Goal: Task Accomplishment & Management: Complete application form

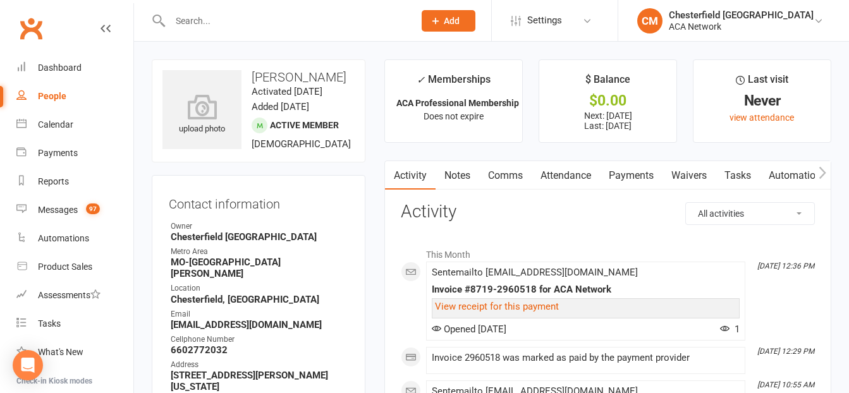
click at [404, 22] on input "text" at bounding box center [285, 21] width 239 height 18
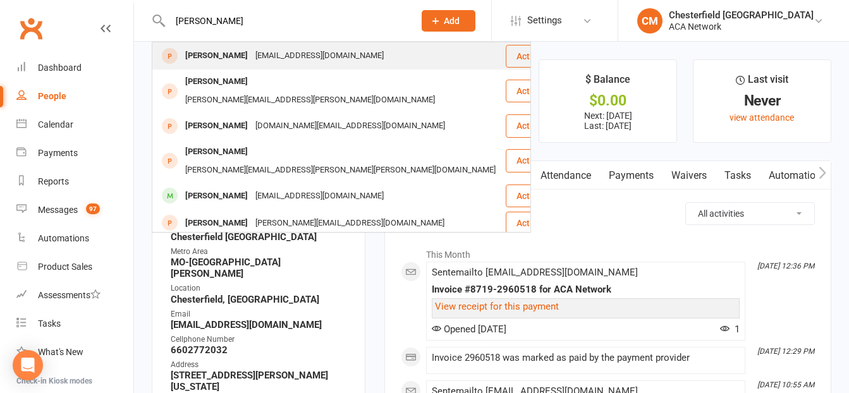
type input "[PERSON_NAME]"
click at [372, 60] on div "[EMAIL_ADDRESS][DOMAIN_NAME]" at bounding box center [320, 56] width 136 height 18
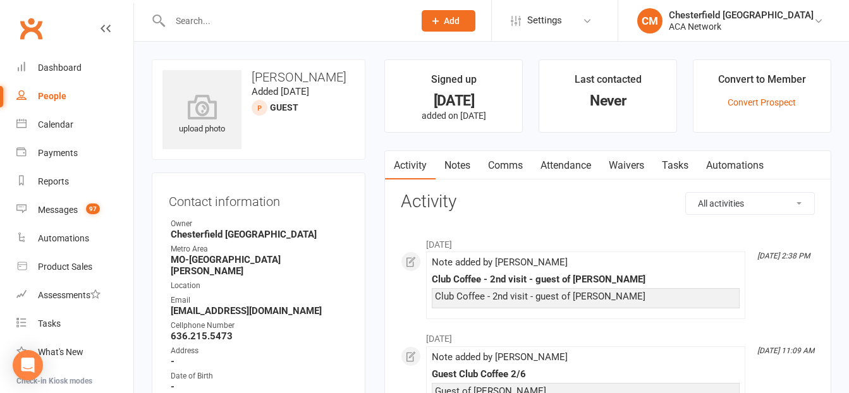
click at [637, 165] on link "Waivers" at bounding box center [626, 165] width 53 height 29
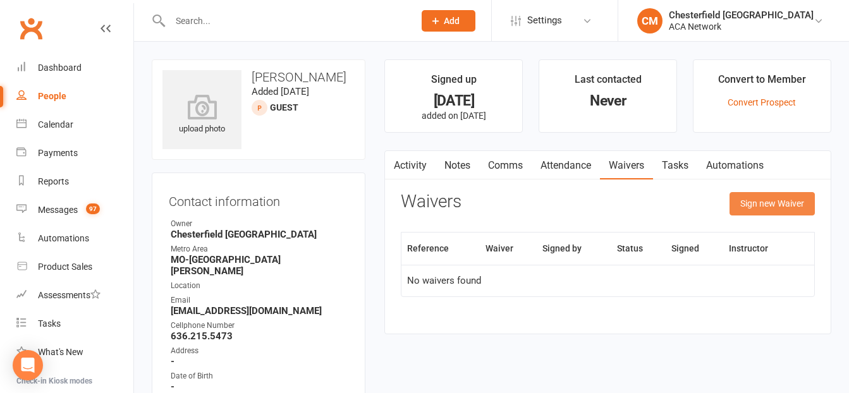
click at [751, 203] on button "Sign new Waiver" at bounding box center [771, 203] width 85 height 23
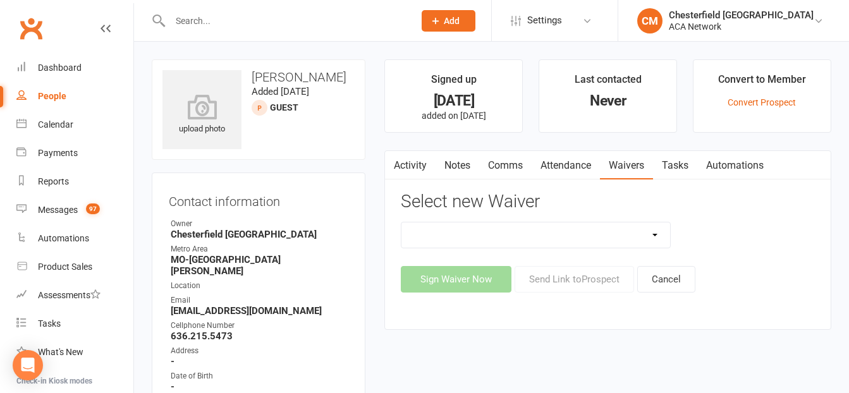
click at [573, 235] on select "ACA Business Club Membership Application ACA Membership Payment Update Form" at bounding box center [535, 234] width 268 height 25
select select "10818"
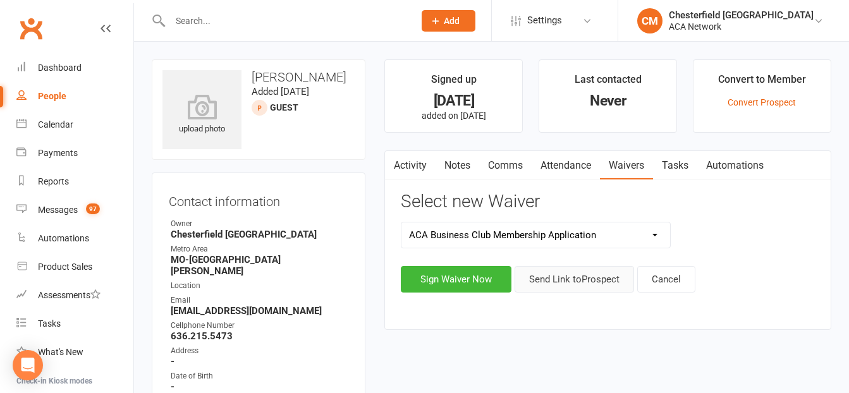
click at [556, 279] on button "Send Link to [GEOGRAPHIC_DATA]" at bounding box center [573, 279] width 119 height 27
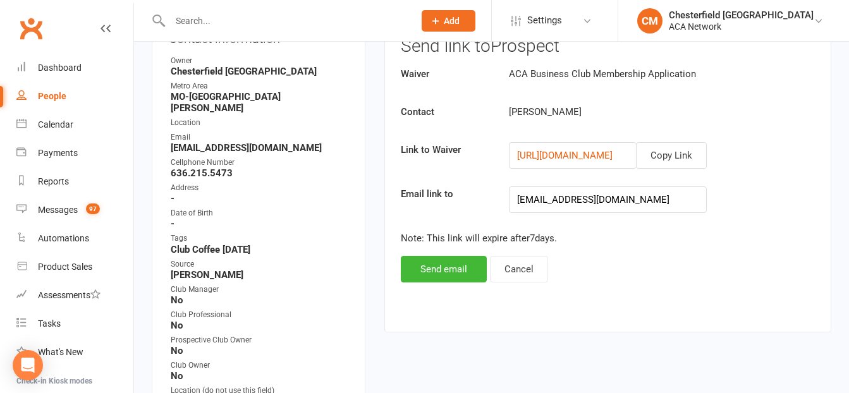
scroll to position [164, 0]
click at [671, 150] on button "Copy Link" at bounding box center [671, 154] width 71 height 27
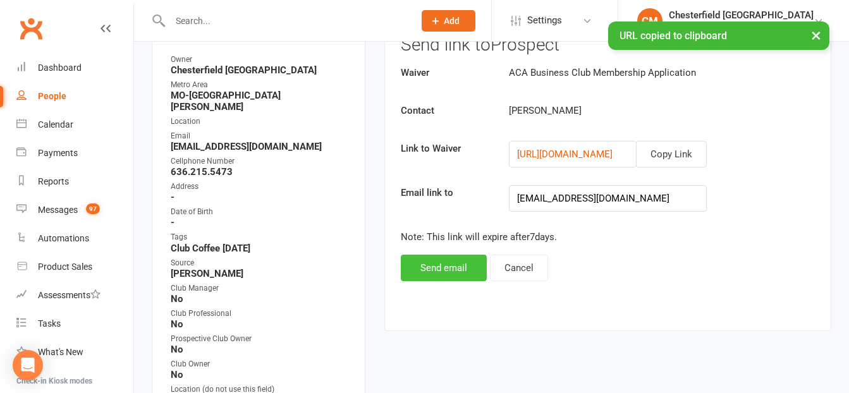
click at [463, 268] on button "Send email" at bounding box center [444, 268] width 86 height 27
